Goal: Task Accomplishment & Management: Manage account settings

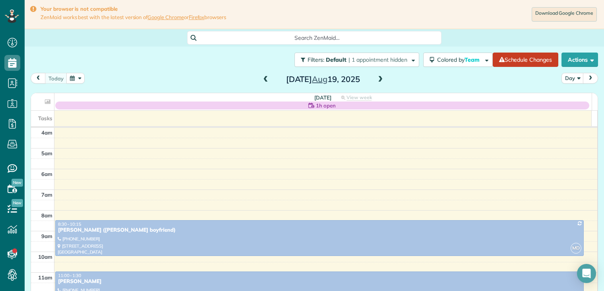
scroll to position [62, 0]
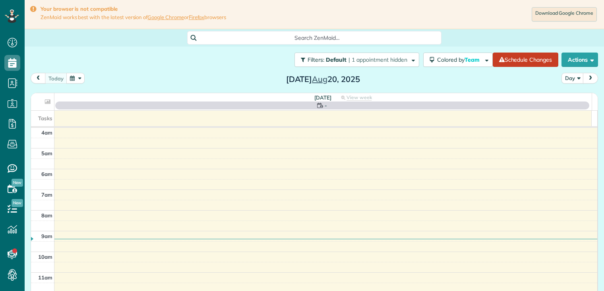
scroll to position [62, 0]
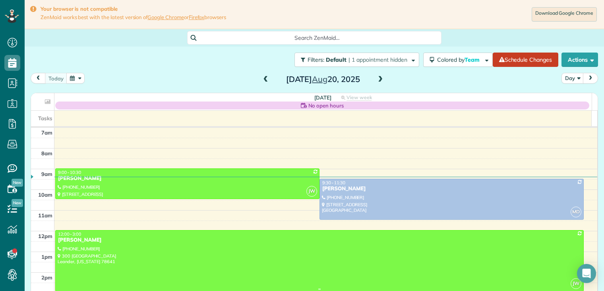
click at [81, 240] on div "[PERSON_NAME]" at bounding box center [320, 239] width 524 height 7
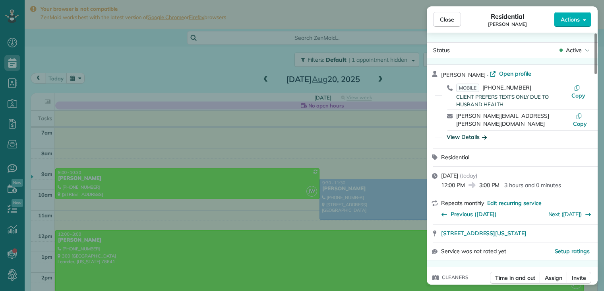
click at [486, 135] on icon "button" at bounding box center [484, 137] width 5 height 4
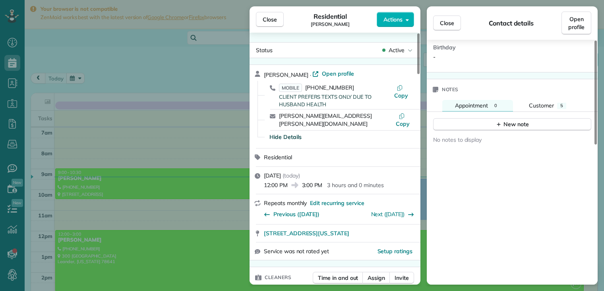
scroll to position [318, 0]
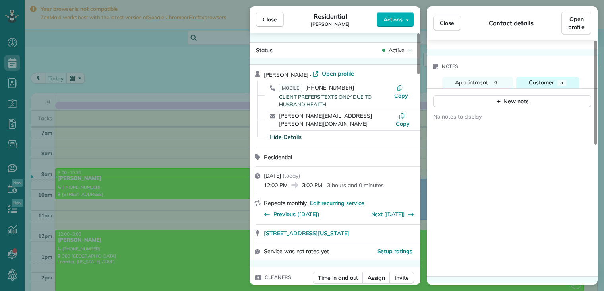
click at [548, 79] on span "Customer" at bounding box center [541, 82] width 25 height 7
click at [549, 79] on span "Customer" at bounding box center [541, 82] width 25 height 7
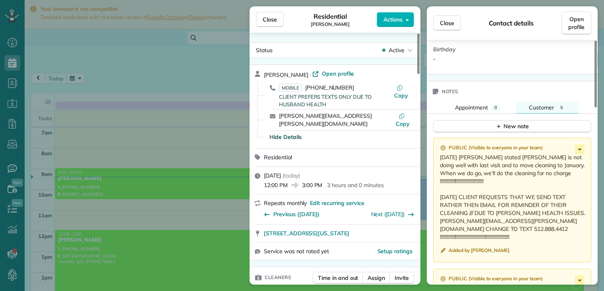
scroll to position [250, 0]
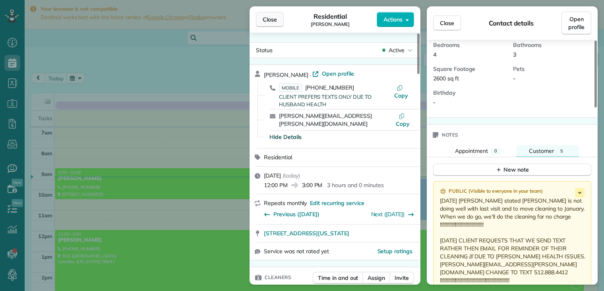
click at [269, 19] on span "Close" at bounding box center [270, 20] width 14 height 8
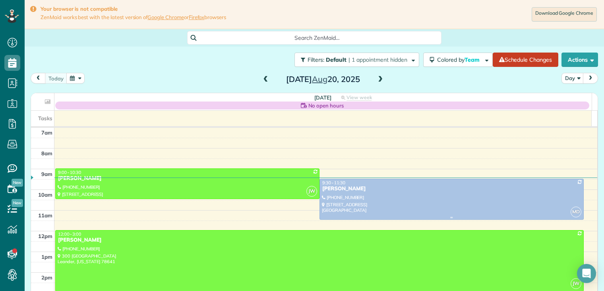
click at [332, 188] on div "Ed Valentine" at bounding box center [452, 188] width 260 height 7
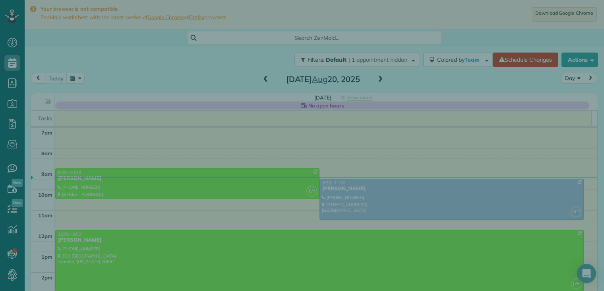
click at [332, 187] on div "Close Cleaners" at bounding box center [302, 145] width 604 height 291
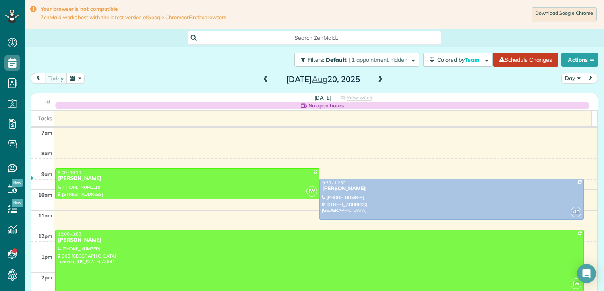
click at [339, 191] on div "Ed Valentine" at bounding box center [452, 188] width 260 height 7
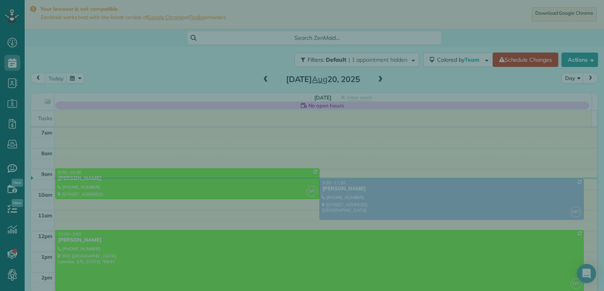
click at [339, 191] on div at bounding box center [302, 145] width 604 height 291
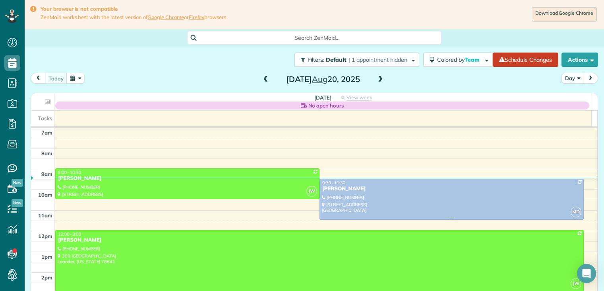
click at [338, 190] on div "Ed Valentine" at bounding box center [452, 188] width 260 height 7
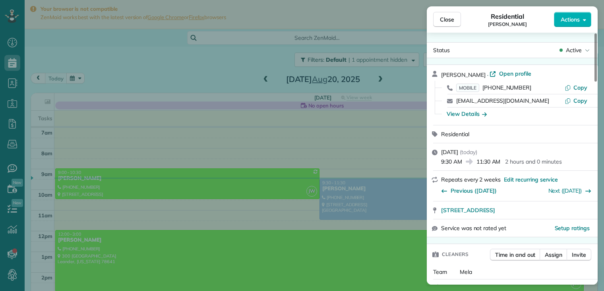
click at [487, 114] on div "View Details" at bounding box center [517, 114] width 147 height 8
click at [483, 112] on icon "button" at bounding box center [484, 114] width 5 height 8
click at [483, 112] on div "View Details" at bounding box center [517, 114] width 147 height 8
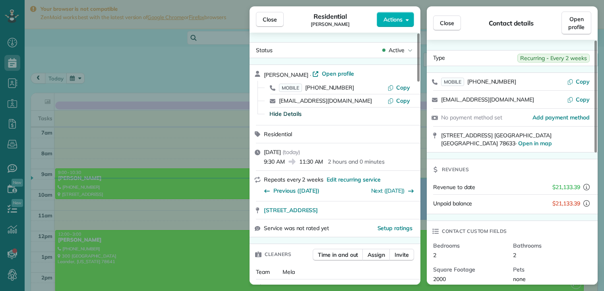
scroll to position [40, 0]
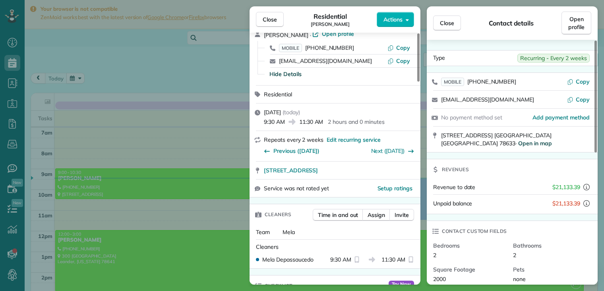
click at [552, 140] on span "Open in map" at bounding box center [535, 143] width 34 height 7
click at [272, 19] on span "Close" at bounding box center [270, 20] width 14 height 8
